Goal: Transaction & Acquisition: Purchase product/service

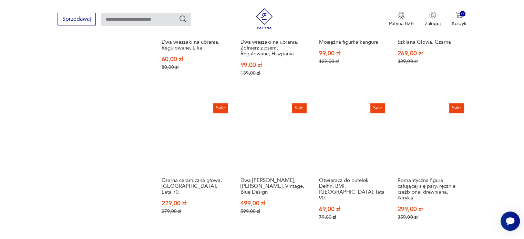
scroll to position [659, 0]
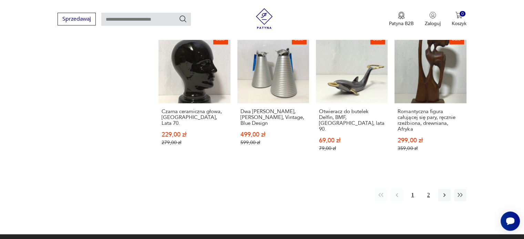
click at [428, 193] on button "2" at bounding box center [428, 195] width 12 height 12
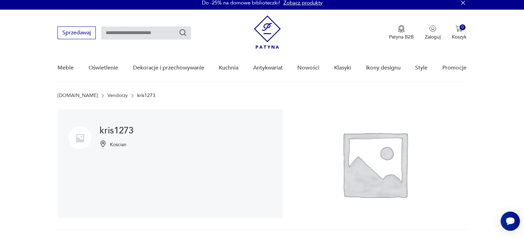
click at [135, 33] on input "text" at bounding box center [146, 33] width 90 height 13
type input "**********"
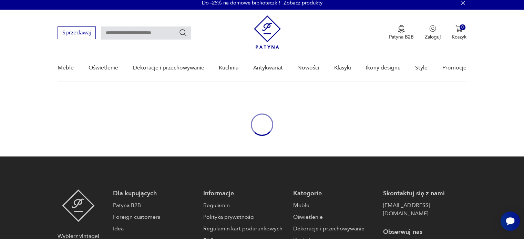
type input "**********"
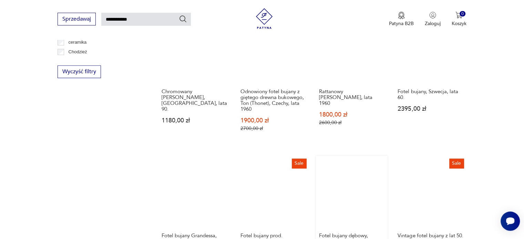
scroll to position [551, 0]
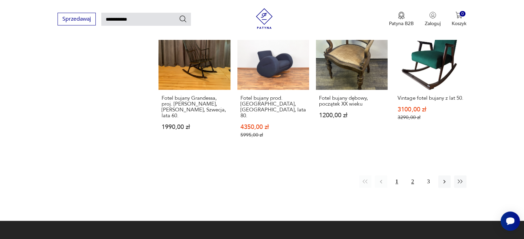
click at [410, 176] on button "2" at bounding box center [412, 182] width 12 height 12
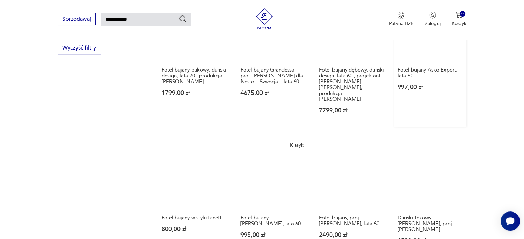
scroll to position [472, 0]
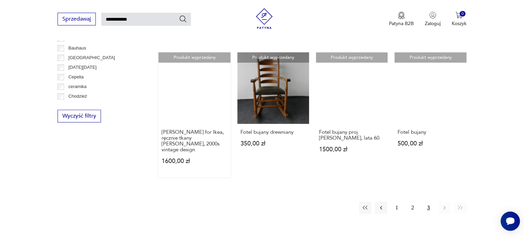
scroll to position [369, 0]
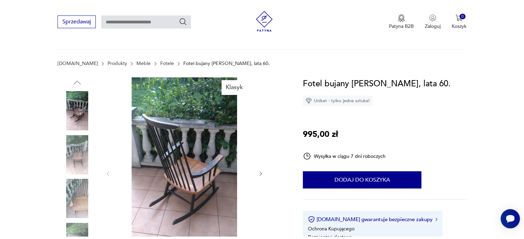
scroll to position [69, 0]
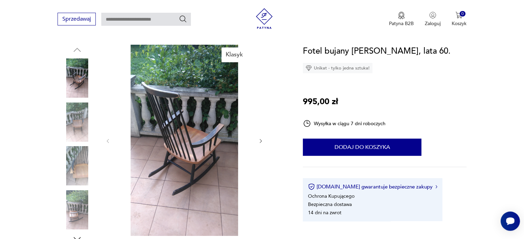
click at [72, 124] on img at bounding box center [77, 122] width 39 height 39
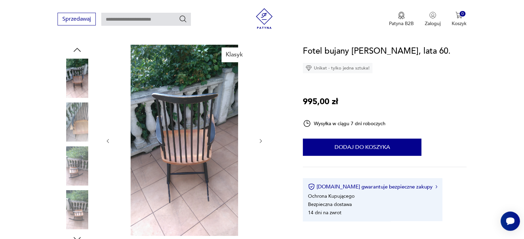
click at [77, 202] on img at bounding box center [77, 209] width 39 height 39
